Goal: Information Seeking & Learning: Find contact information

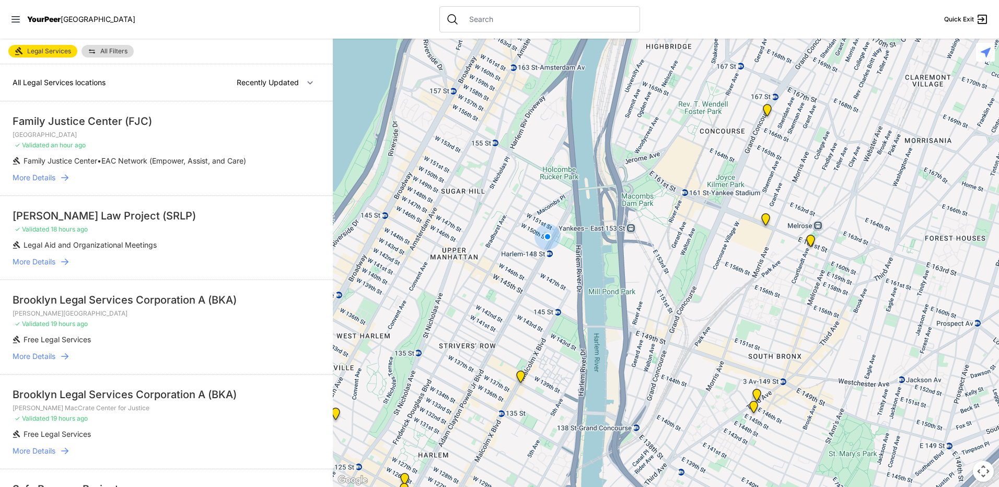
click at [463, 18] on input "text" at bounding box center [548, 19] width 170 height 10
select select "nearby"
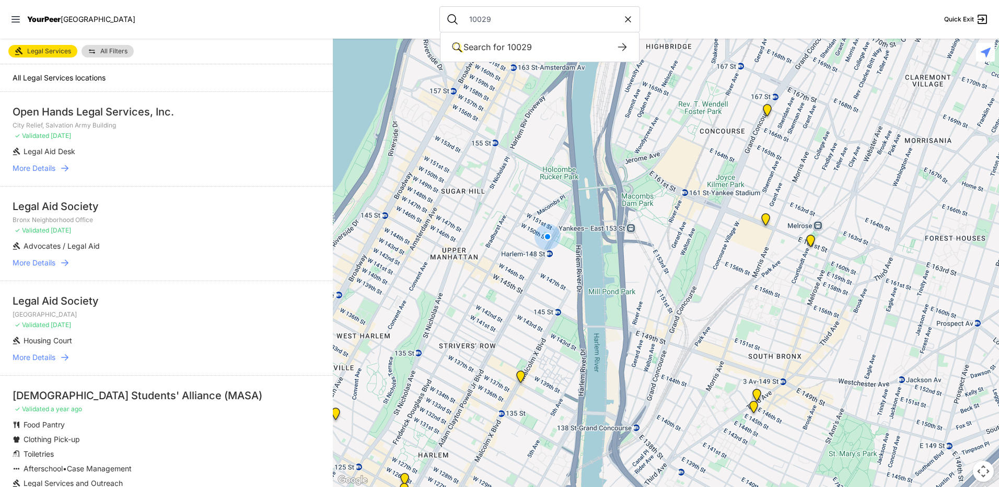
type input "10029"
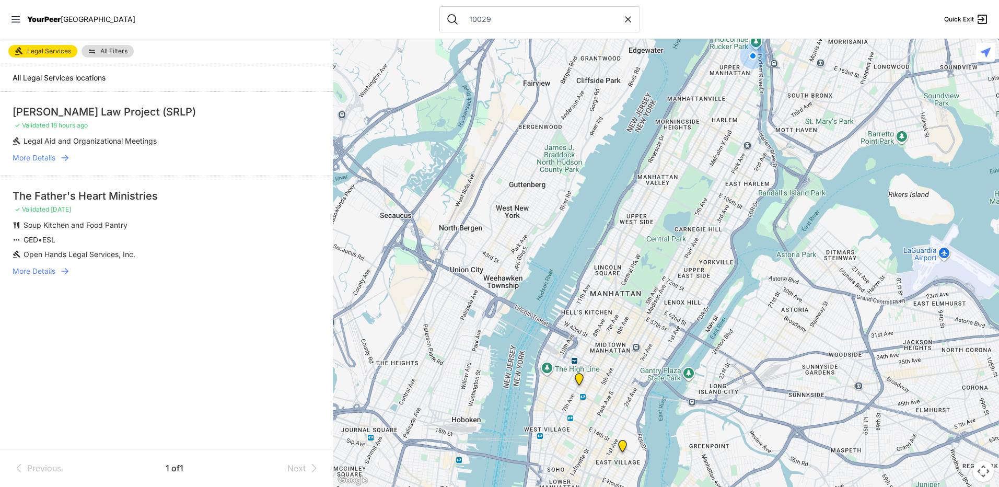
click at [100, 111] on div "[PERSON_NAME] Law Project (SRLP)" at bounding box center [167, 111] width 308 height 15
click at [50, 159] on span "More Details" at bounding box center [34, 158] width 43 height 10
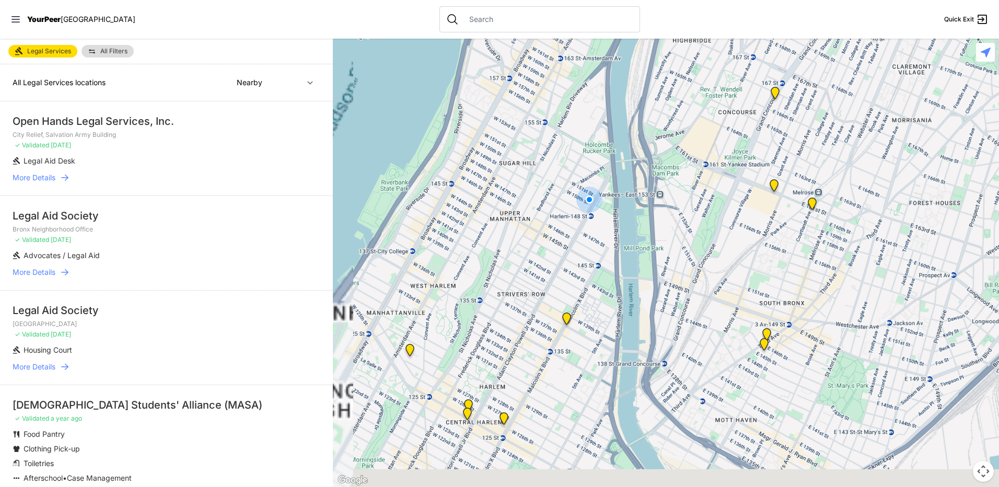
select select "recentlyUpdated"
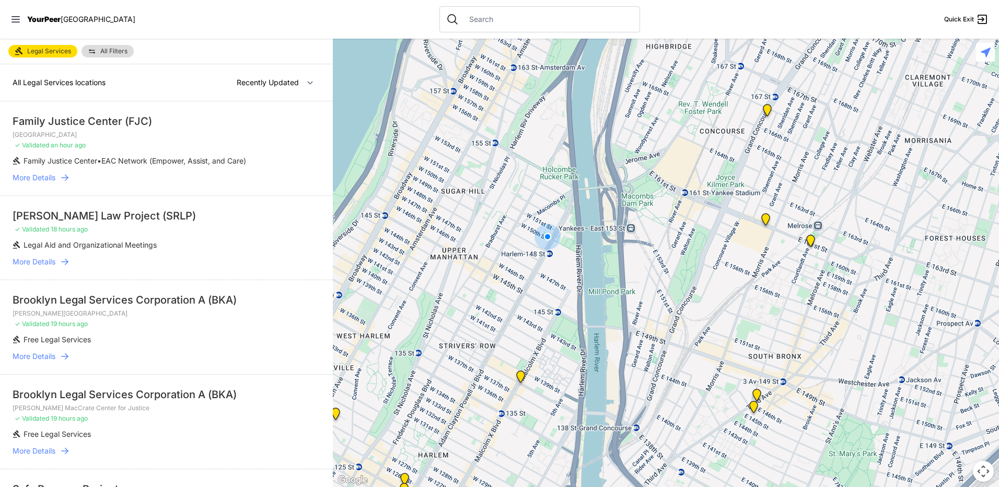
click at [39, 177] on span "More Details" at bounding box center [34, 177] width 43 height 10
